Goal: Task Accomplishment & Management: Use online tool/utility

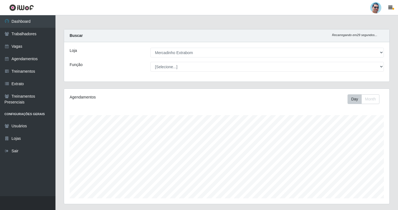
select select "175"
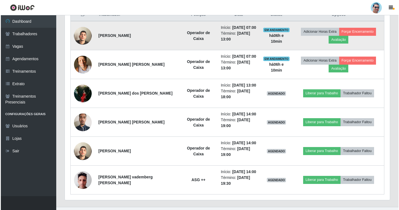
scroll to position [115, 325]
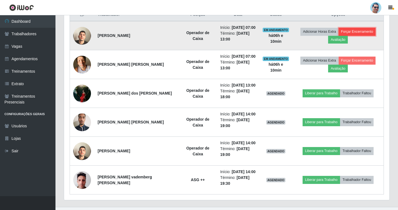
click at [360, 32] on button "Forçar Encerramento" at bounding box center [357, 32] width 37 height 8
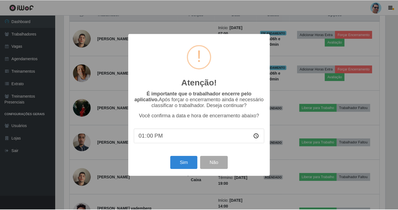
scroll to position [115, 323]
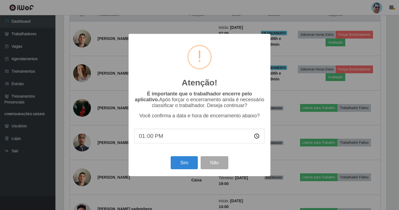
type input "13:02"
click at [181, 159] on button "Sim" at bounding box center [184, 162] width 27 height 13
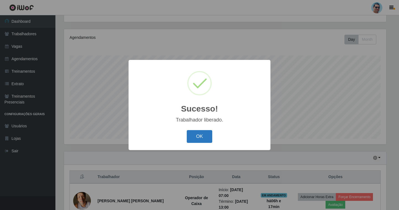
click at [202, 136] on button "OK" at bounding box center [200, 136] width 26 height 13
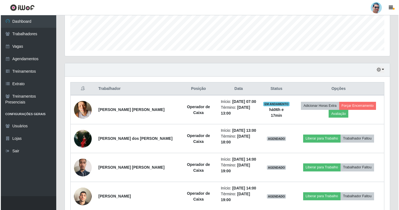
scroll to position [171, 0]
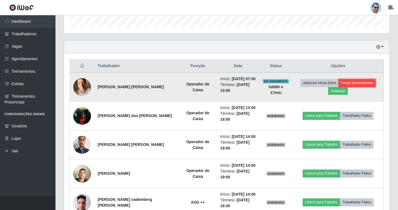
click at [357, 85] on button "Forçar Encerramento" at bounding box center [357, 83] width 37 height 8
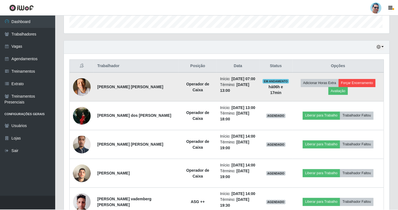
scroll to position [115, 323]
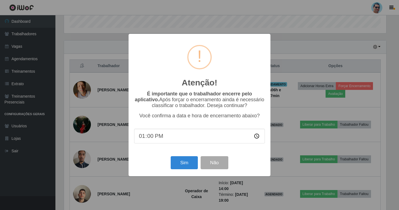
click at [148, 140] on input "13:00" at bounding box center [199, 136] width 131 height 15
type input "13:13"
click at [175, 169] on button "Sim" at bounding box center [184, 162] width 27 height 13
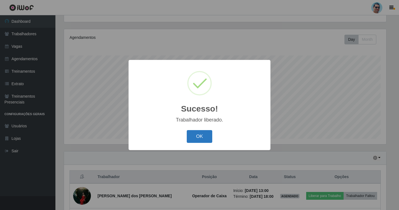
click at [210, 136] on button "OK" at bounding box center [200, 136] width 26 height 13
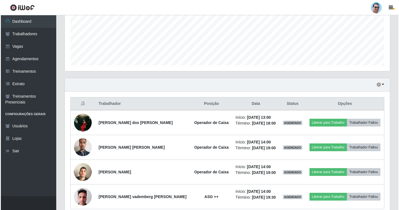
scroll to position [143, 0]
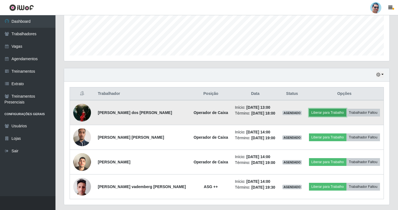
click at [331, 112] on button "Liberar para Trabalho" at bounding box center [327, 113] width 37 height 8
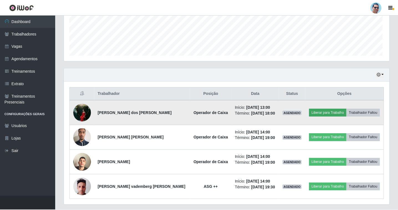
scroll to position [115, 323]
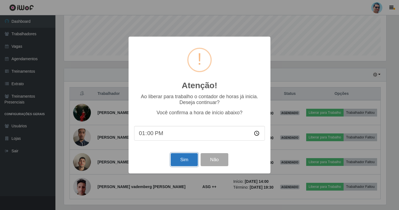
click at [189, 158] on button "Sim" at bounding box center [184, 159] width 27 height 13
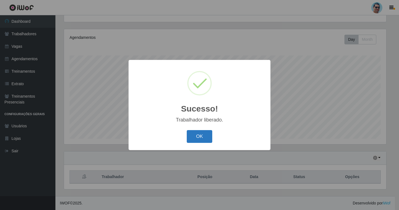
click at [190, 143] on button "OK" at bounding box center [200, 136] width 26 height 13
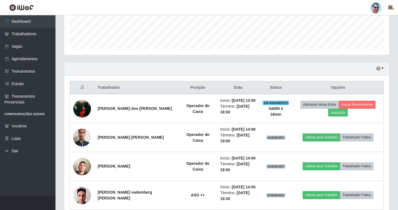
scroll to position [171, 0]
